Goal: Task Accomplishment & Management: Use online tool/utility

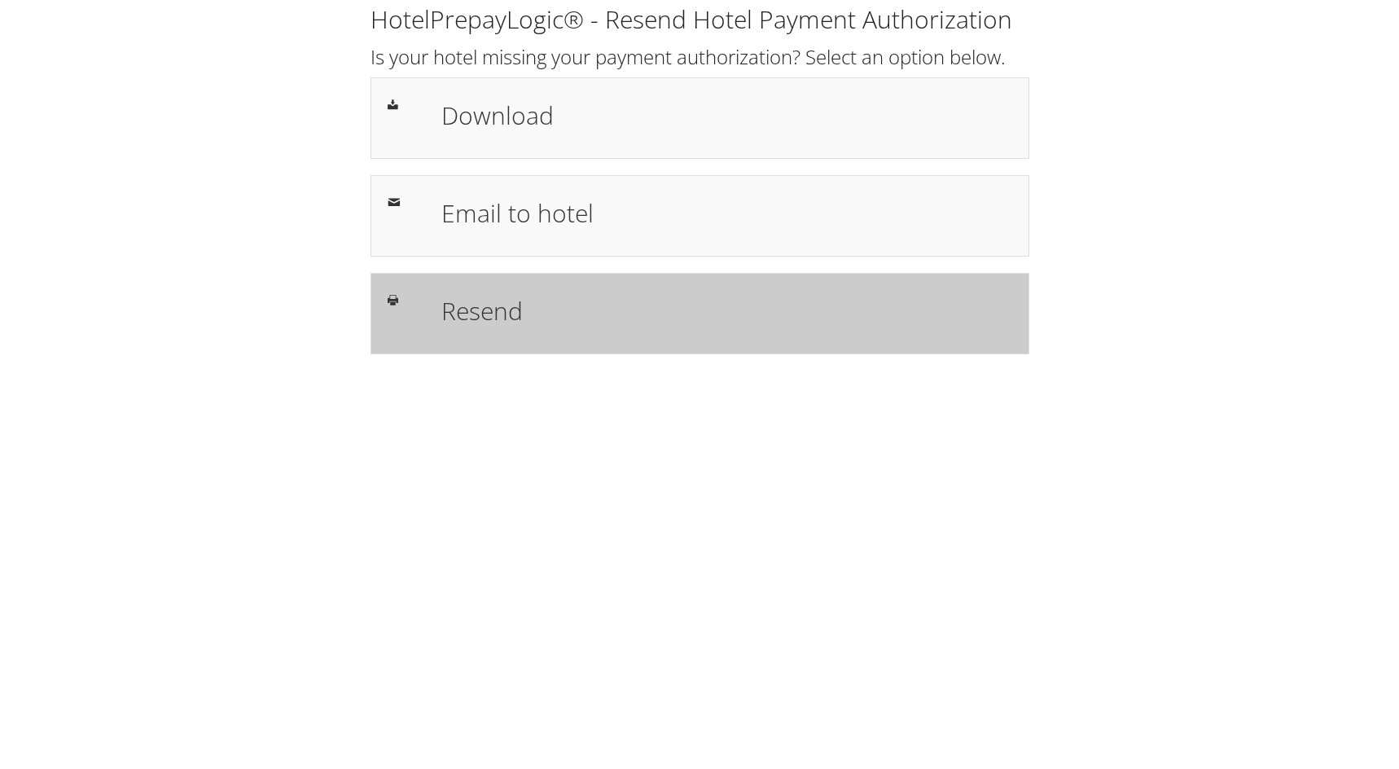
click at [490, 316] on h1 "Resend" at bounding box center [726, 310] width 571 height 37
click at [490, 292] on h1 "Resend" at bounding box center [726, 310] width 571 height 37
